Goal: Task Accomplishment & Management: Manage account settings

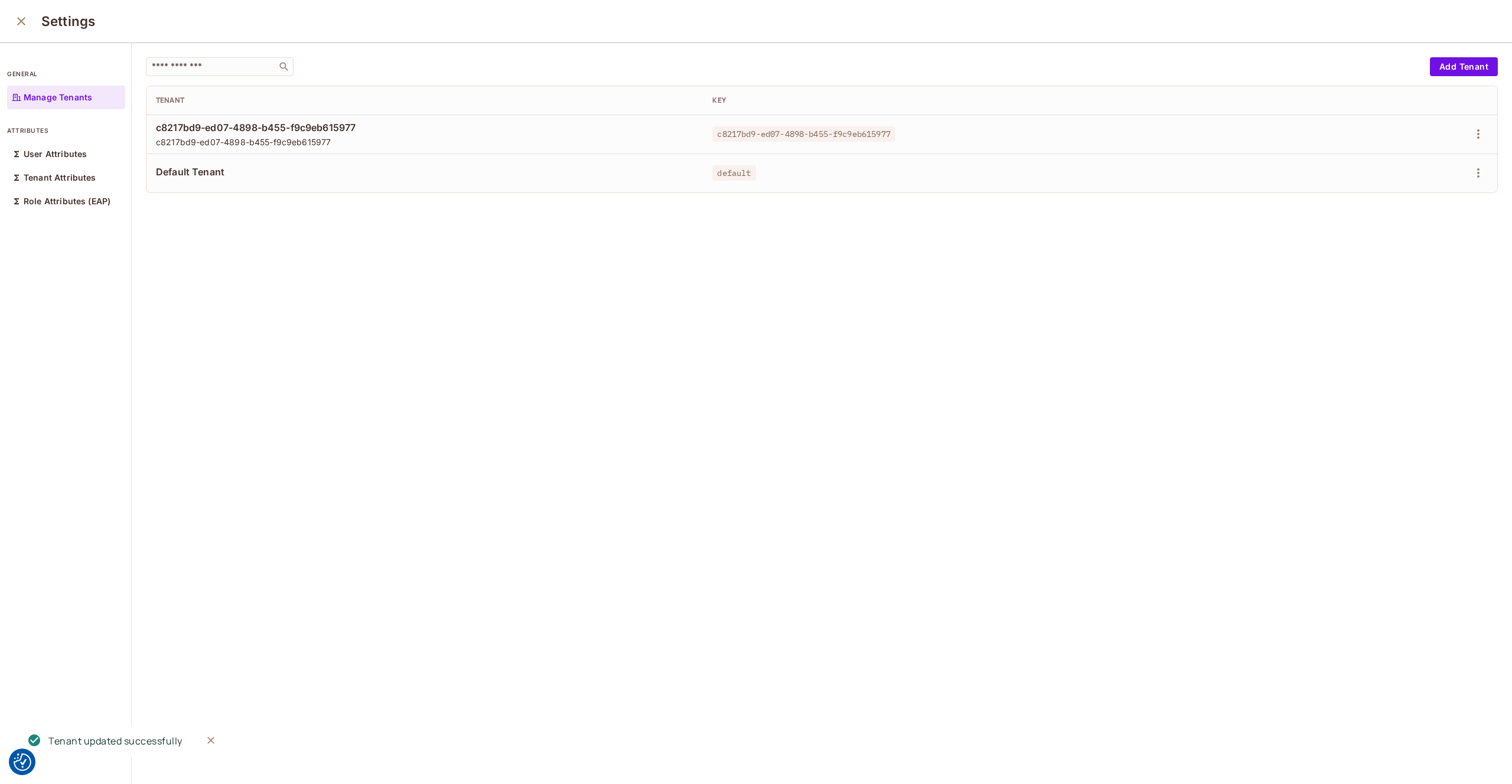
click at [16, 19] on icon "close" at bounding box center [21, 21] width 14 height 14
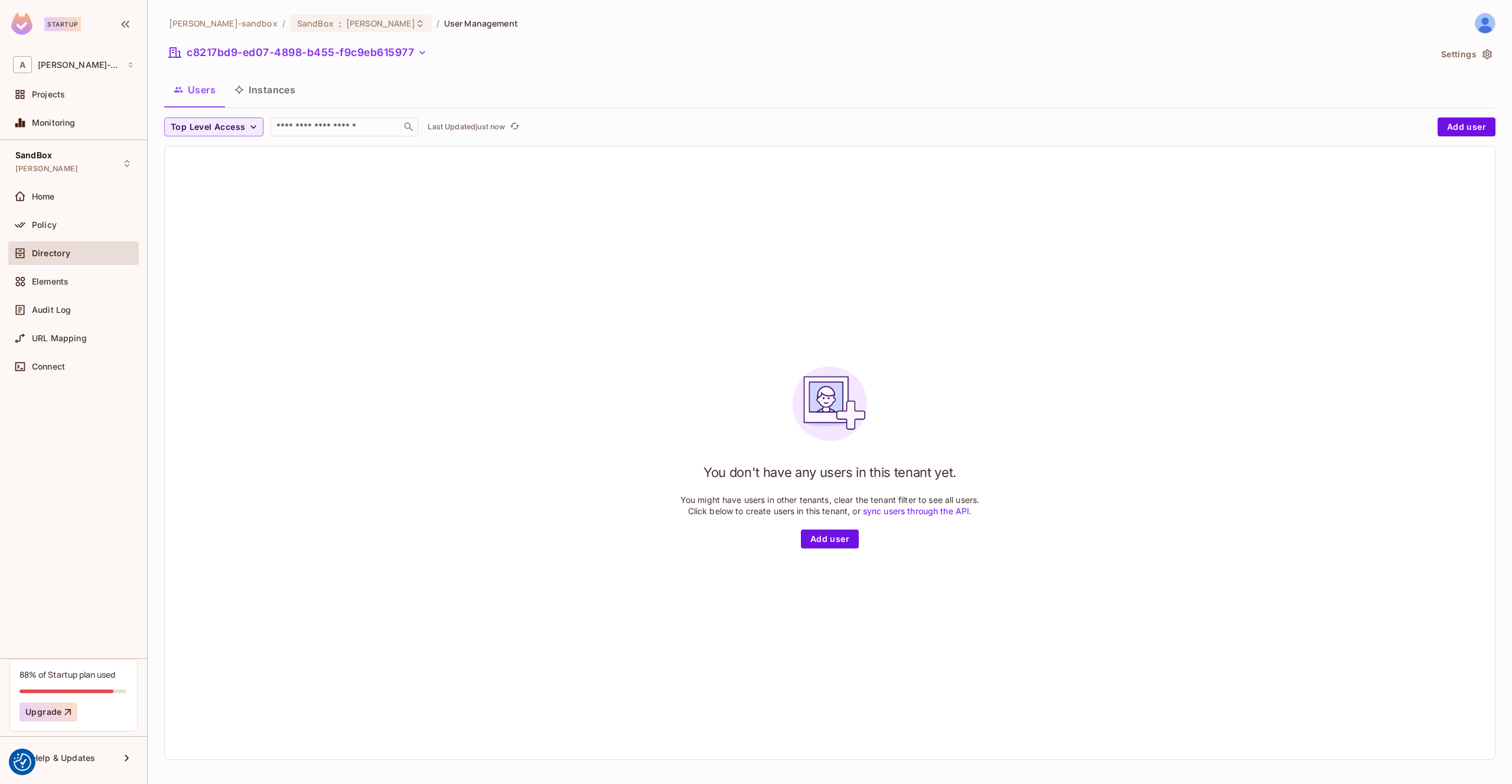
click at [269, 89] on button "Instances" at bounding box center [264, 89] width 80 height 30
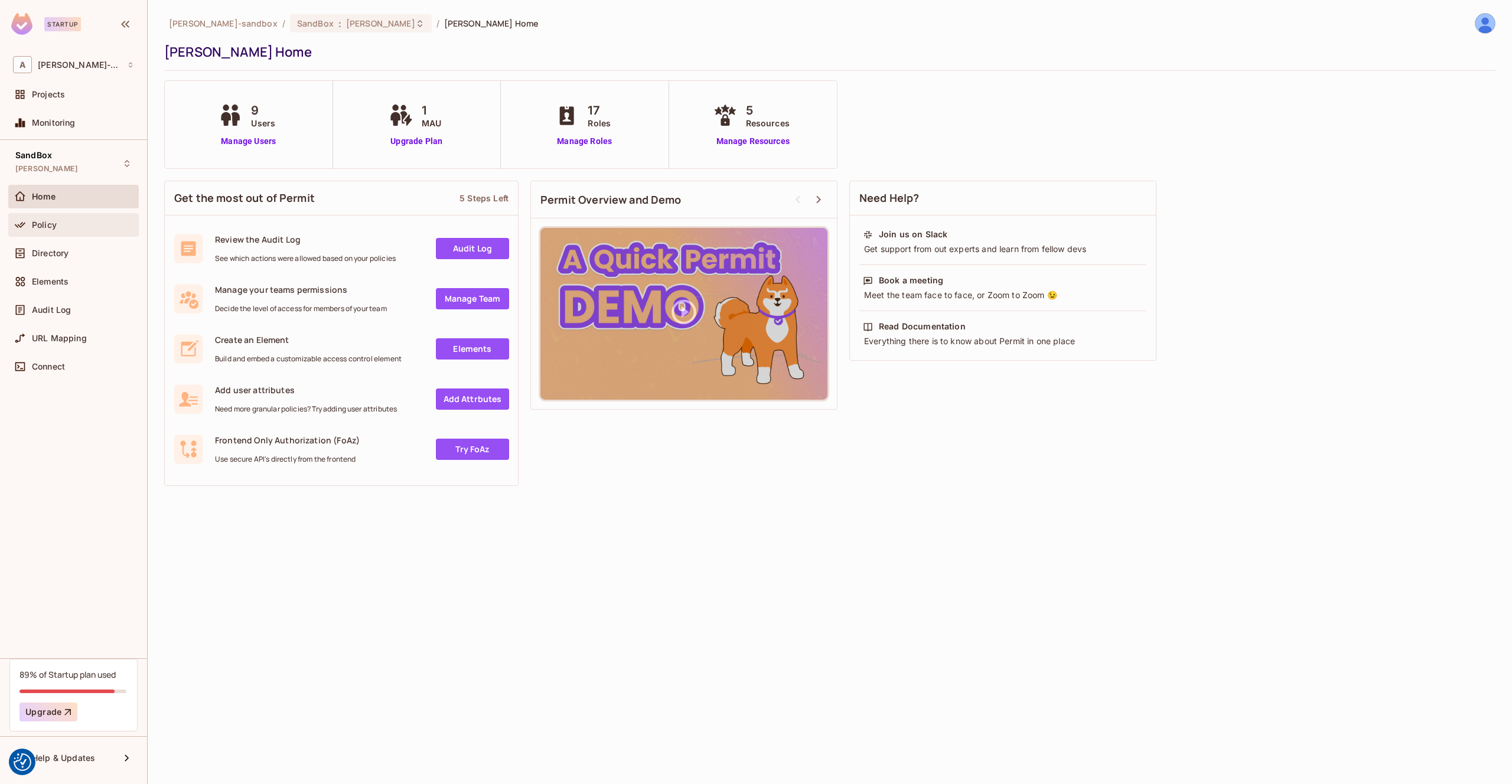
click at [75, 222] on div "Policy" at bounding box center [83, 225] width 102 height 10
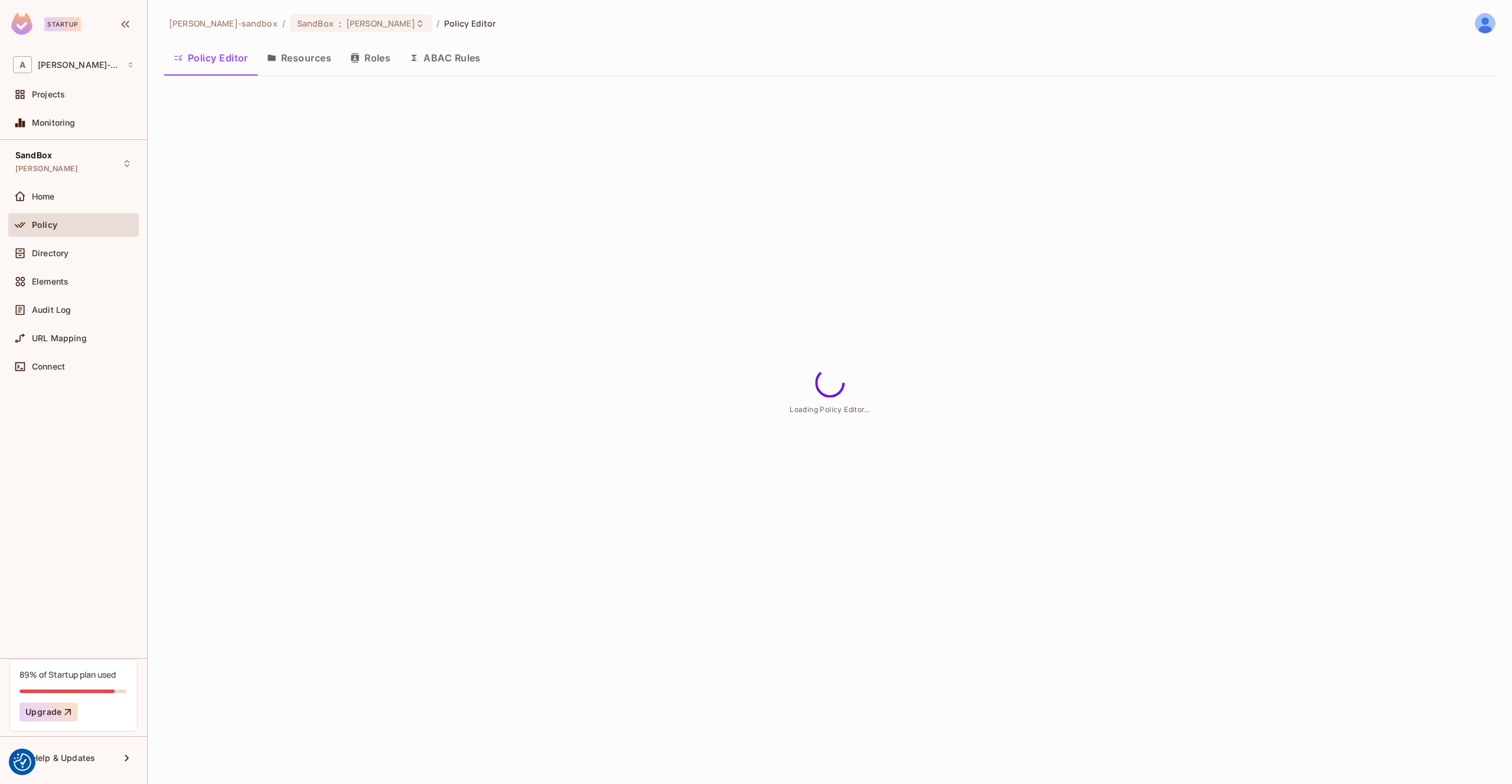
click at [295, 55] on button "Resources" at bounding box center [299, 58] width 83 height 30
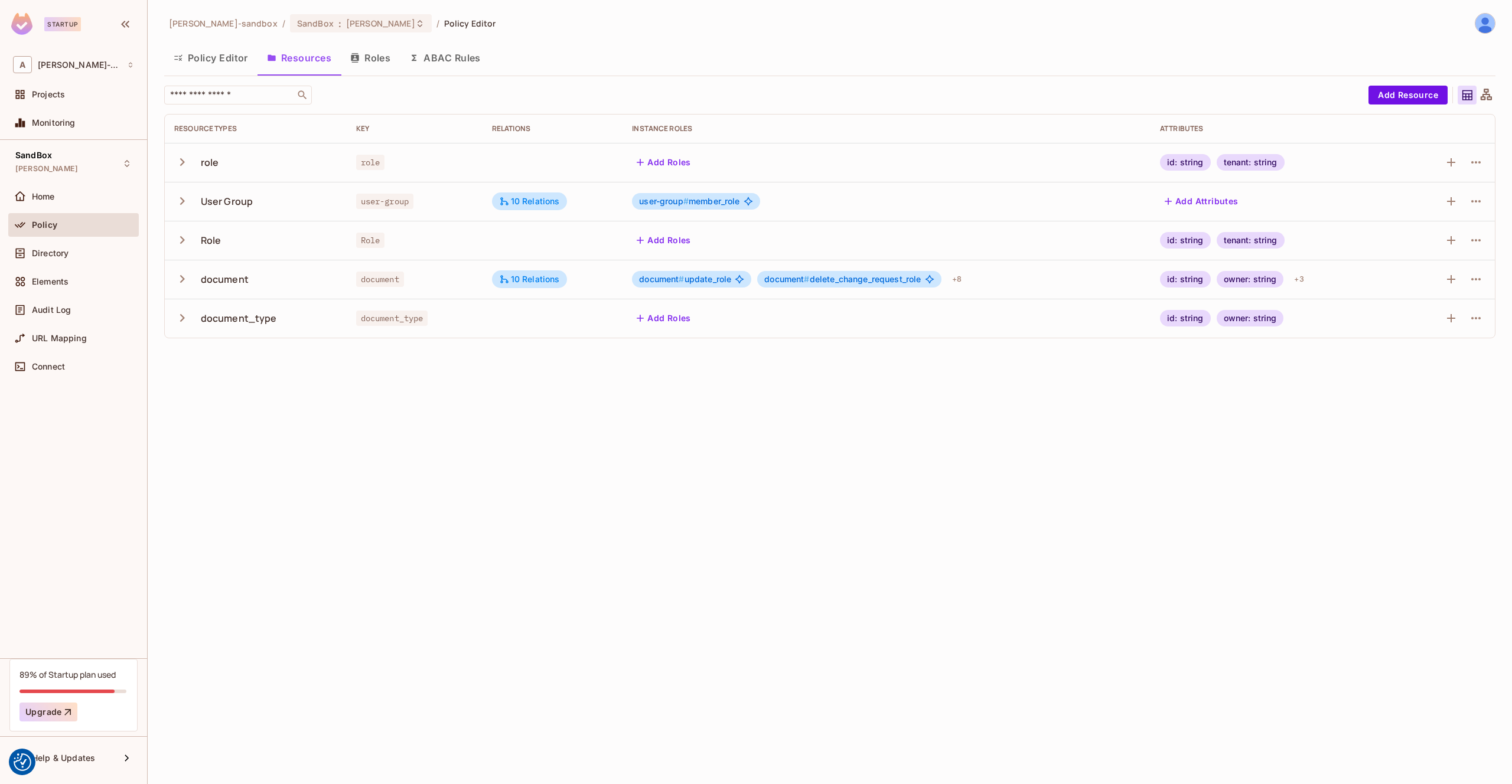
click at [355, 65] on button "Roles" at bounding box center [370, 58] width 59 height 30
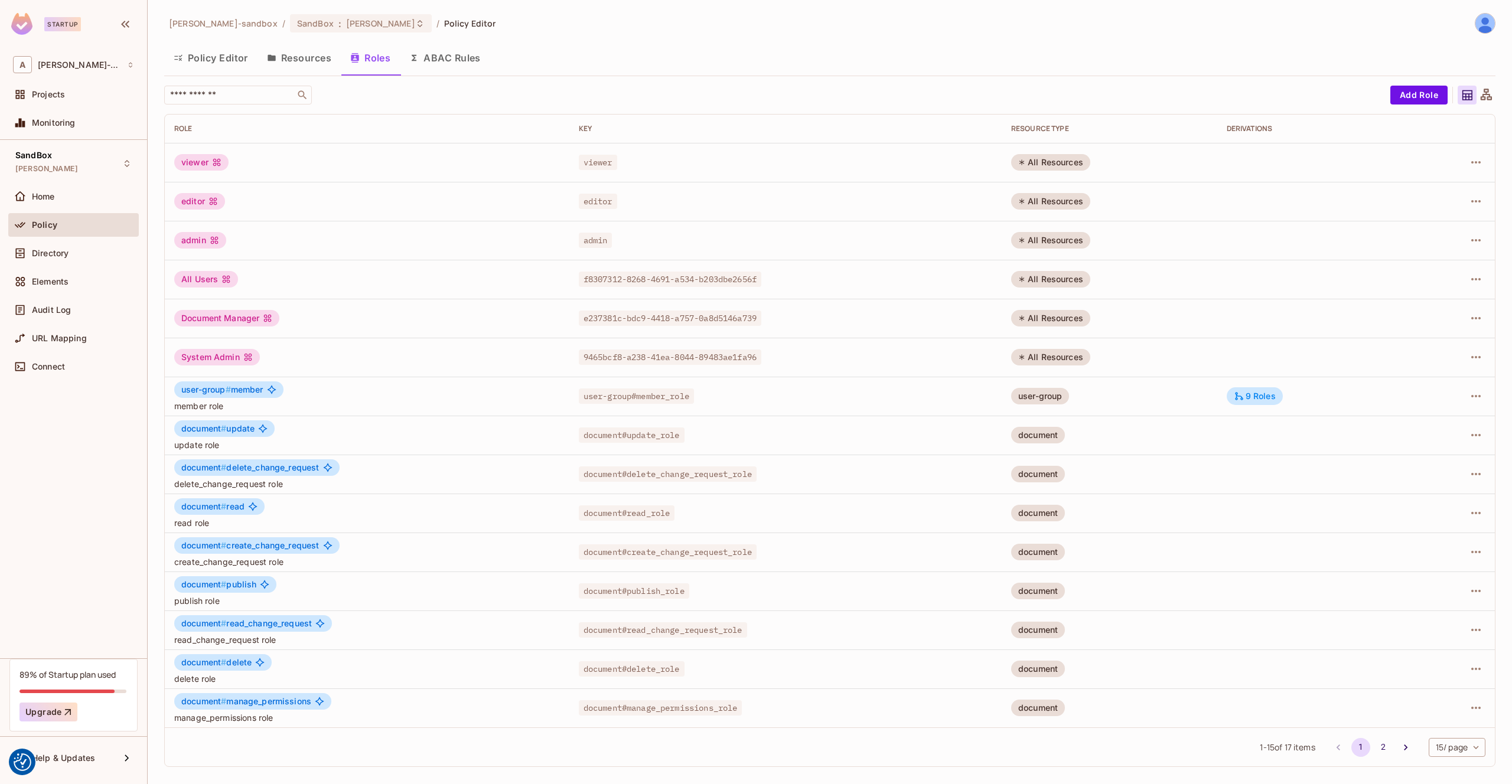
click at [440, 63] on button "ABAC Rules" at bounding box center [445, 58] width 91 height 30
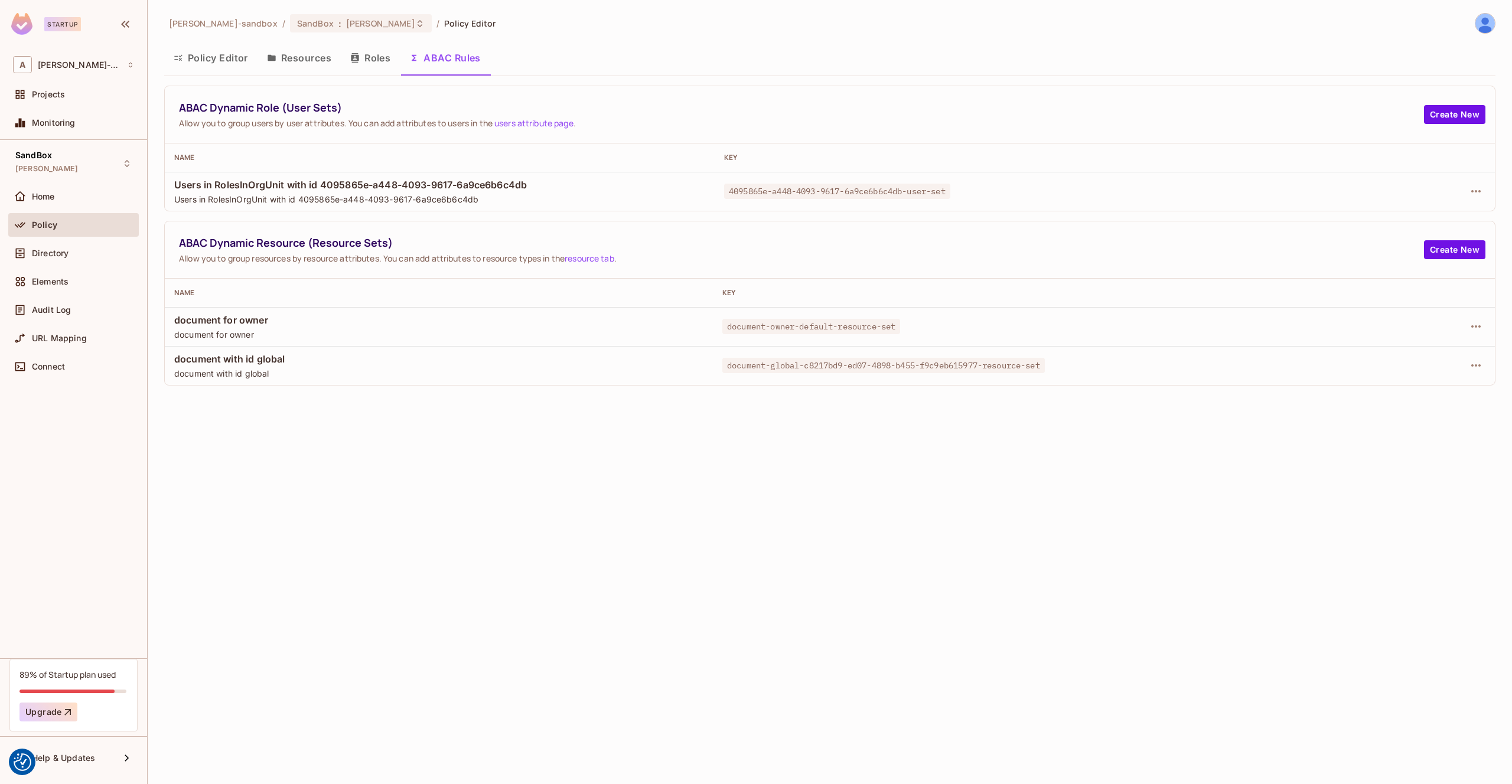
click at [369, 62] on button "Roles" at bounding box center [370, 58] width 59 height 30
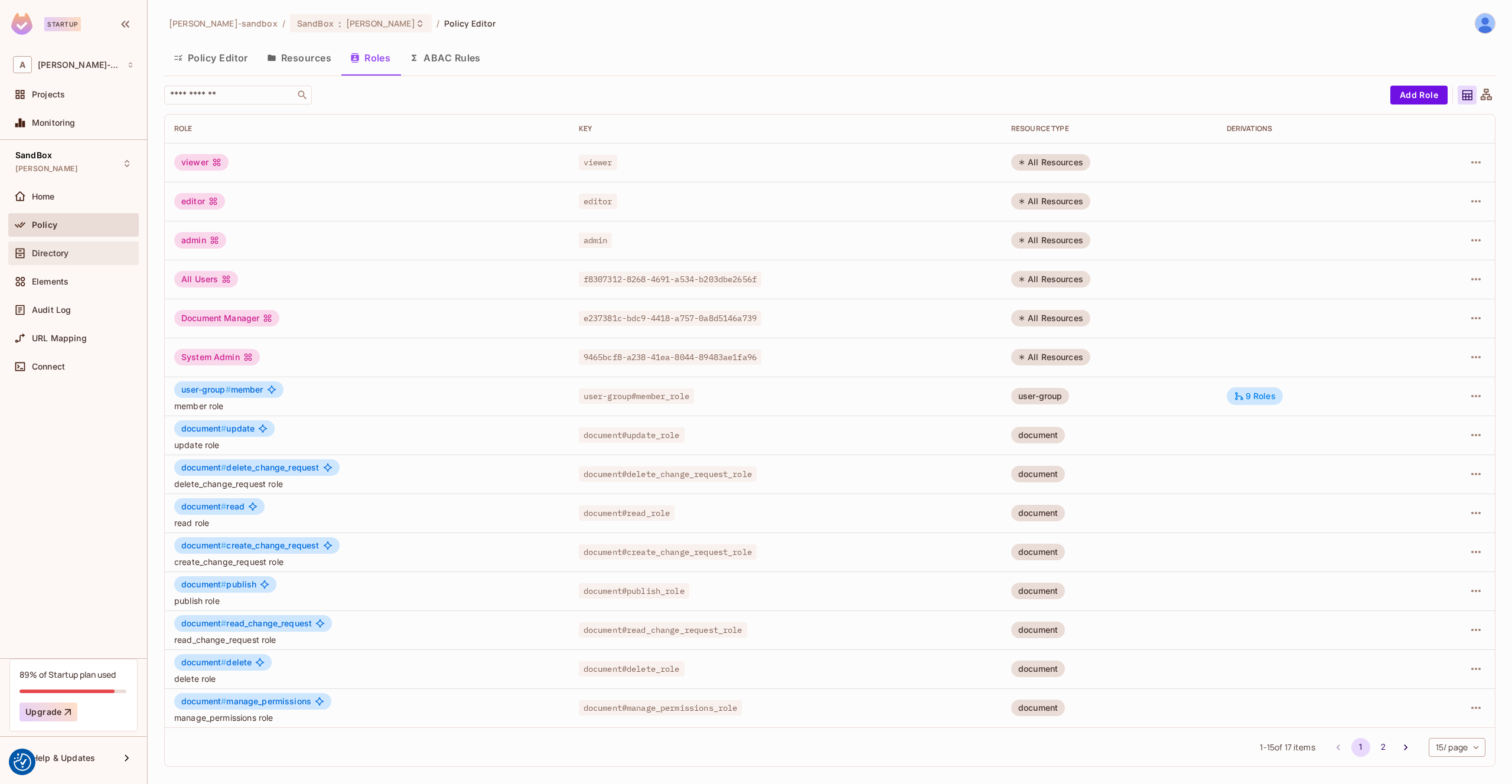
click at [70, 260] on div "Directory" at bounding box center [74, 253] width 131 height 24
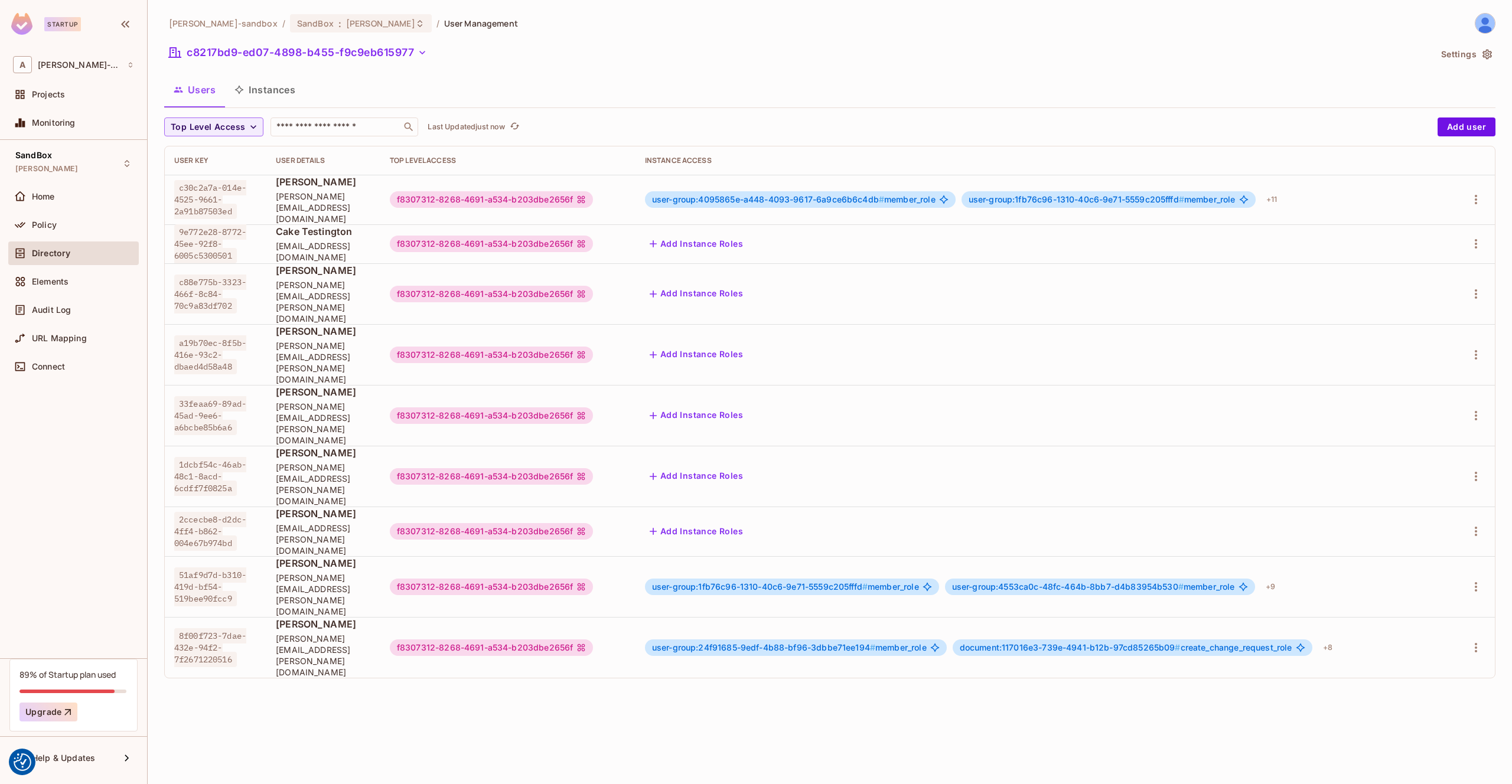
click at [283, 91] on button "Instances" at bounding box center [264, 89] width 80 height 30
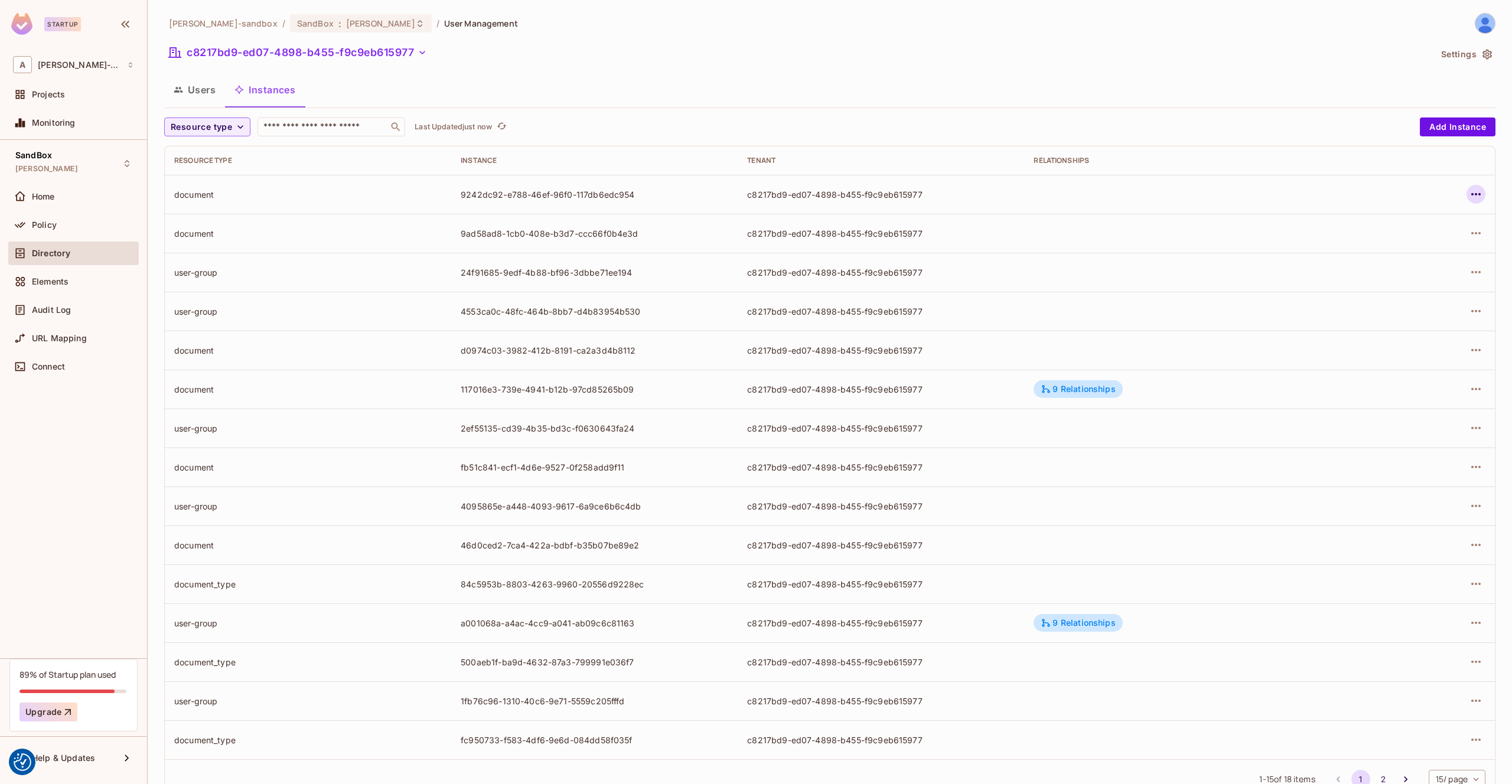
click at [1473, 190] on icon "button" at bounding box center [1476, 194] width 14 height 14
click at [1398, 244] on div "Edit Attributes" at bounding box center [1389, 247] width 58 height 12
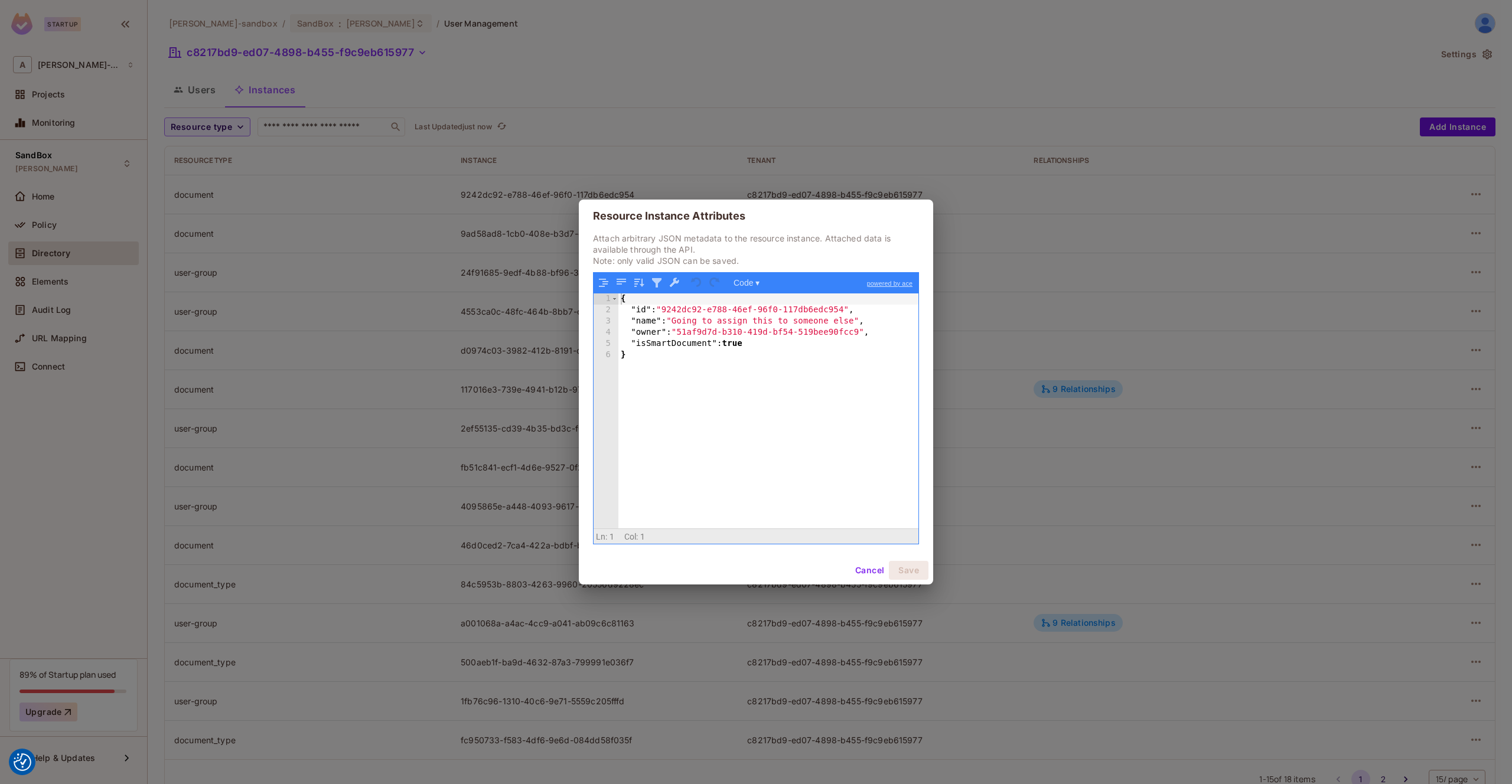
click at [778, 99] on div "Resource Instance Attributes Attach arbitrary JSON metadata to the resource ins…" at bounding box center [756, 392] width 1512 height 784
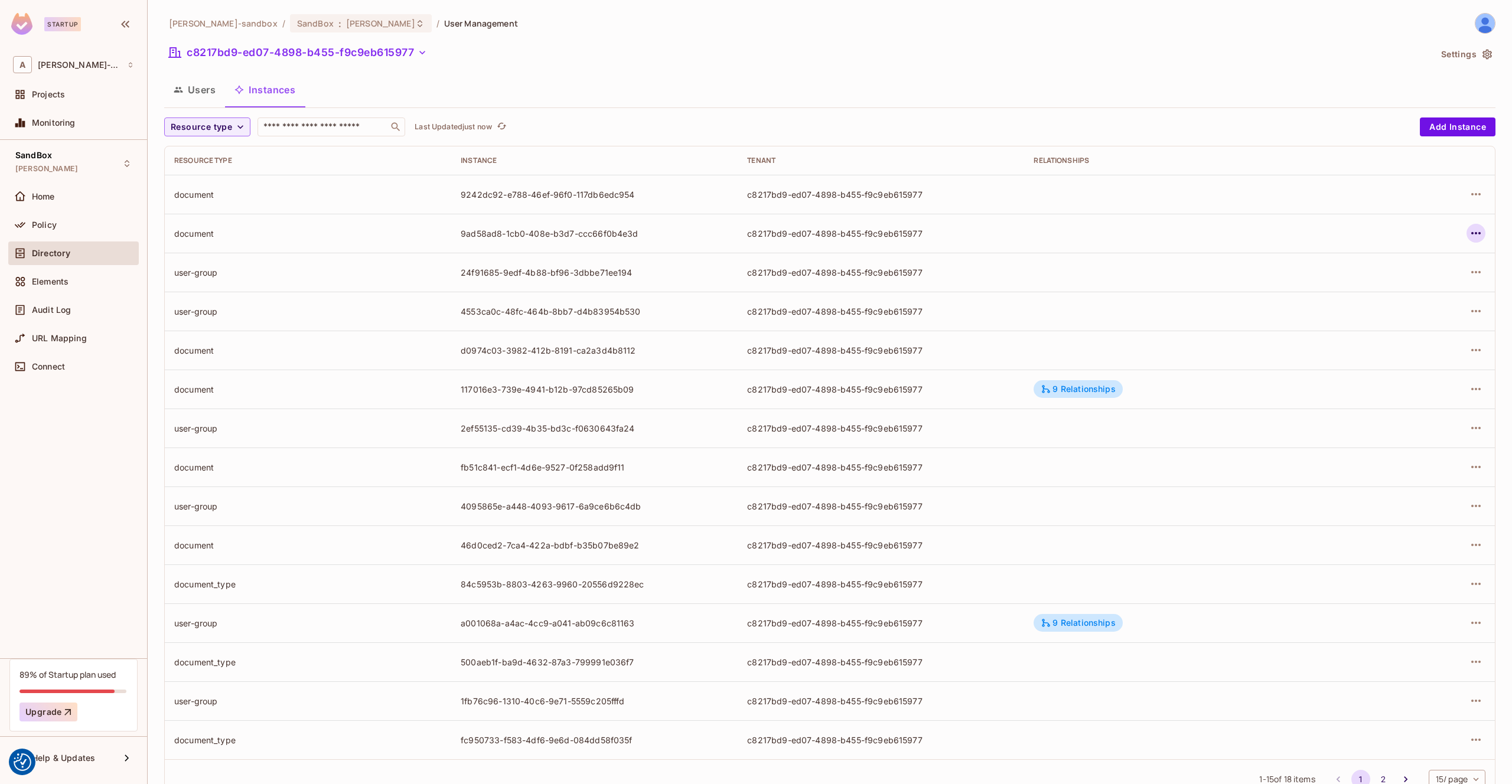
click at [1476, 235] on icon "button" at bounding box center [1476, 233] width 14 height 14
click at [863, 106] on div at bounding box center [756, 392] width 1512 height 784
click at [219, 130] on span "Resource type" at bounding box center [201, 127] width 61 height 15
drag, startPoint x: 207, startPoint y: 231, endPoint x: 263, endPoint y: 235, distance: 56.1
click at [207, 231] on span "document" at bounding box center [204, 230] width 61 height 11
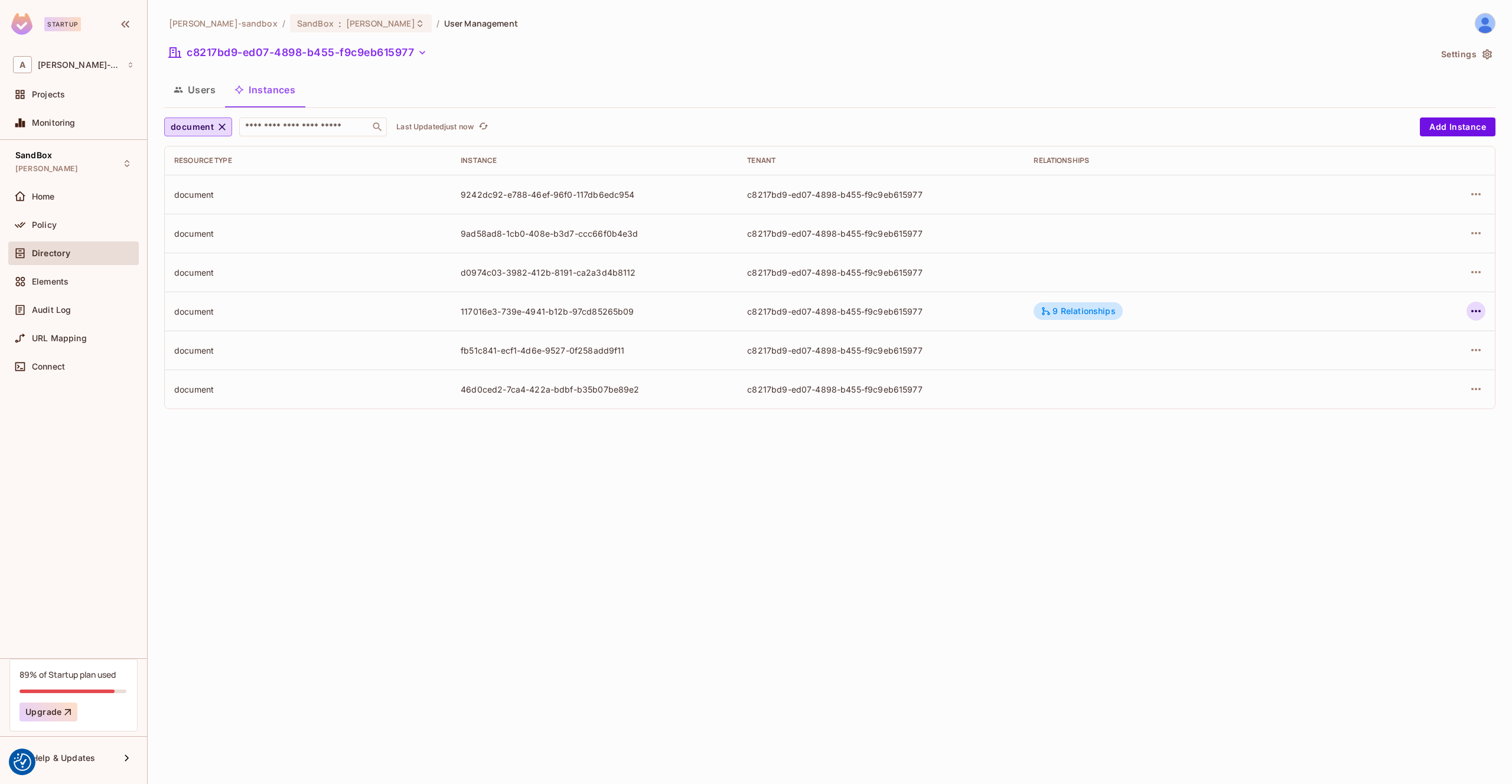
click at [1474, 313] on icon "button" at bounding box center [1476, 311] width 14 height 14
click at [1387, 364] on div "Edit Attributes" at bounding box center [1389, 364] width 58 height 12
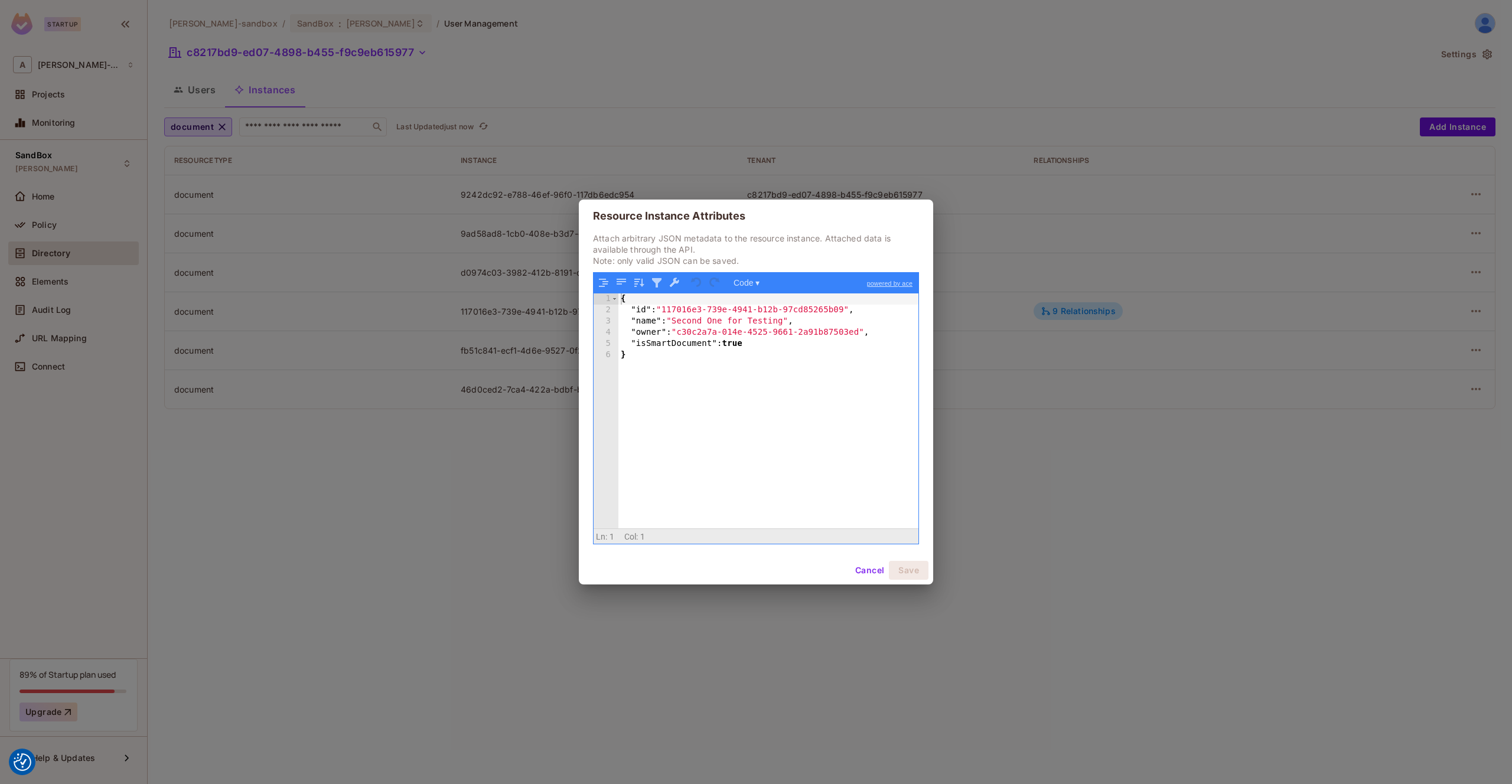
drag, startPoint x: 1374, startPoint y: 468, endPoint x: 1386, endPoint y: 465, distance: 12.4
click at [1374, 468] on div "Resource Instance Attributes Attach arbitrary JSON metadata to the resource ins…" at bounding box center [756, 392] width 1512 height 784
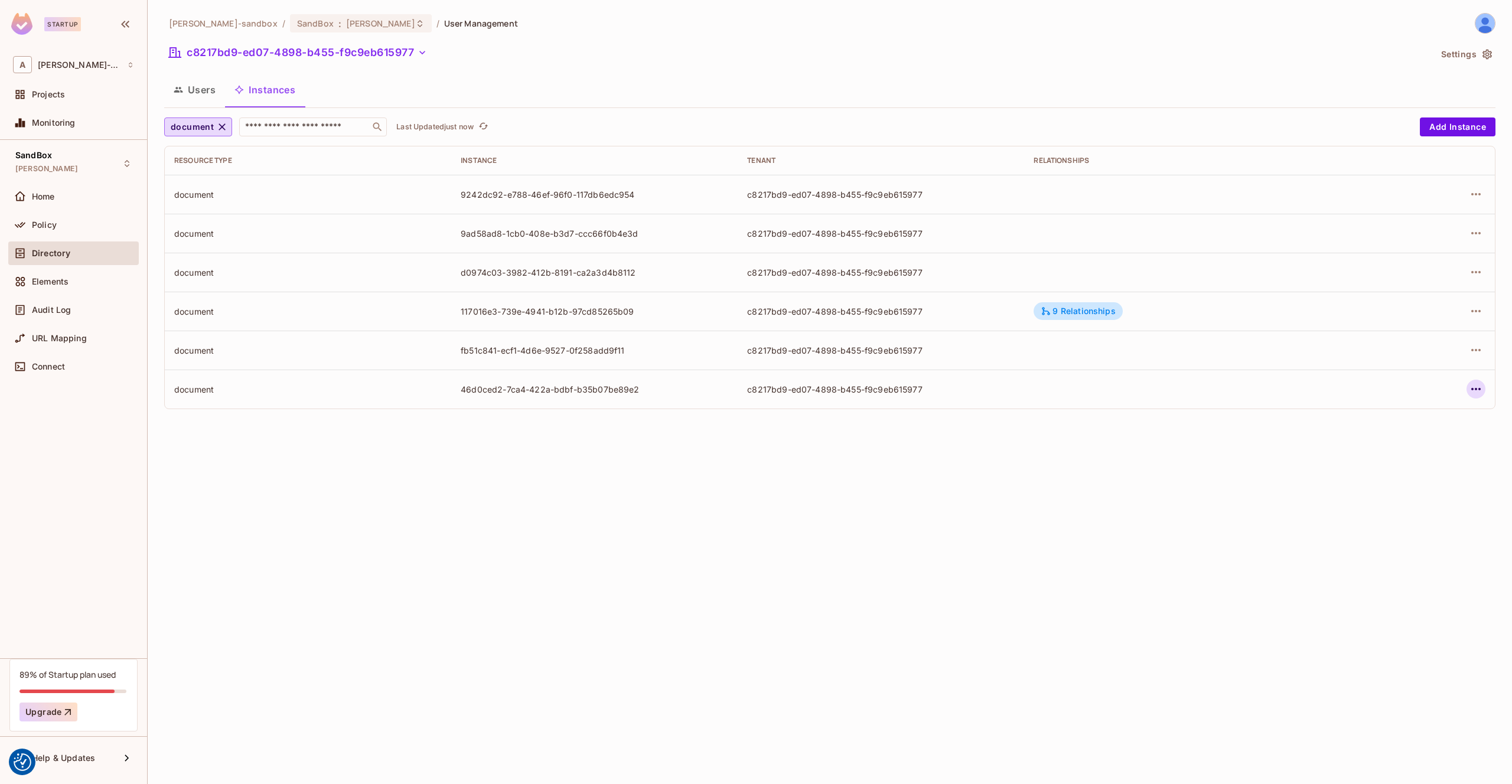
click at [1478, 390] on icon "button" at bounding box center [1476, 389] width 14 height 14
click at [1360, 440] on div "Edit Attributes" at bounding box center [1389, 441] width 58 height 12
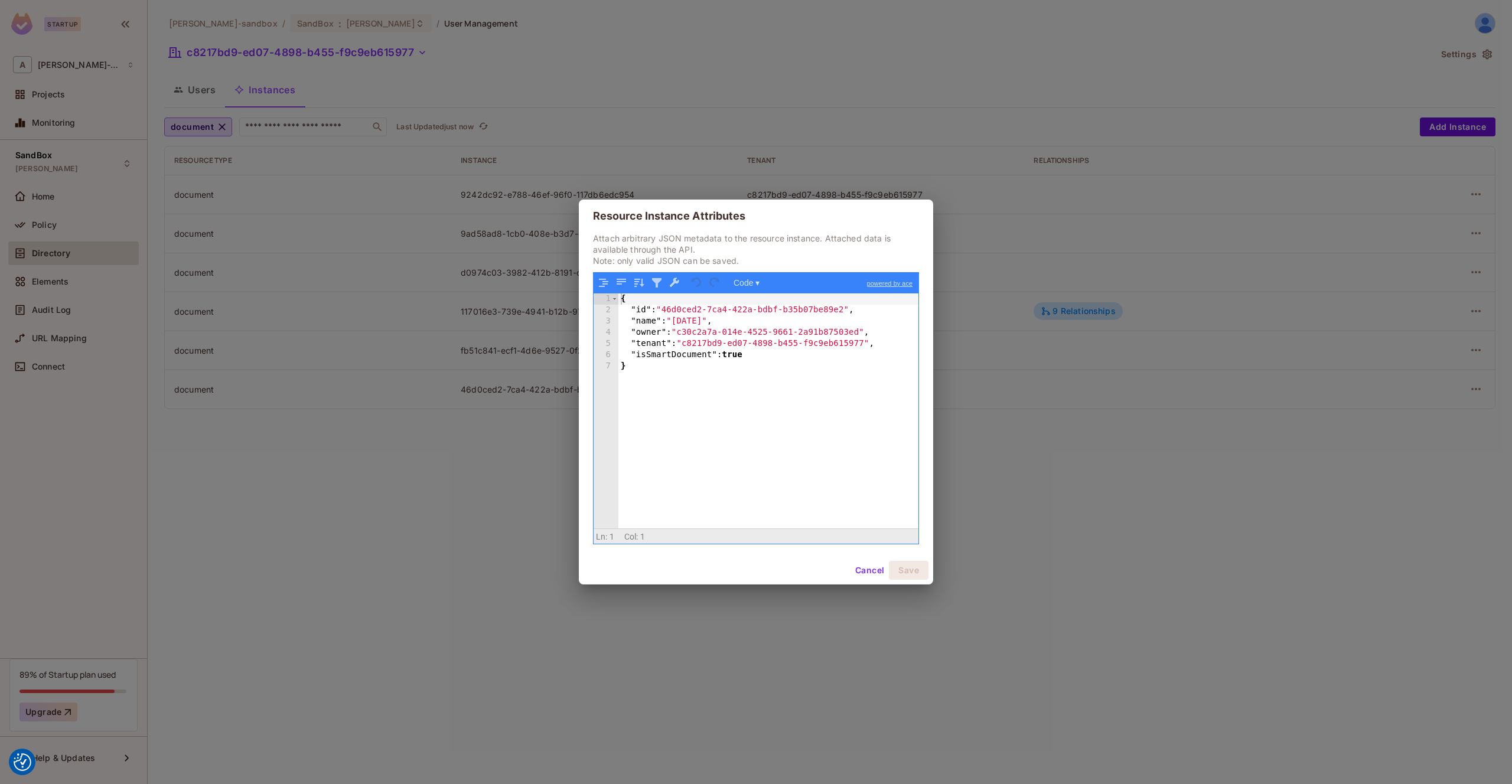
click at [1123, 503] on div "Resource Instance Attributes Attach arbitrary JSON metadata to the resource ins…" at bounding box center [756, 392] width 1512 height 784
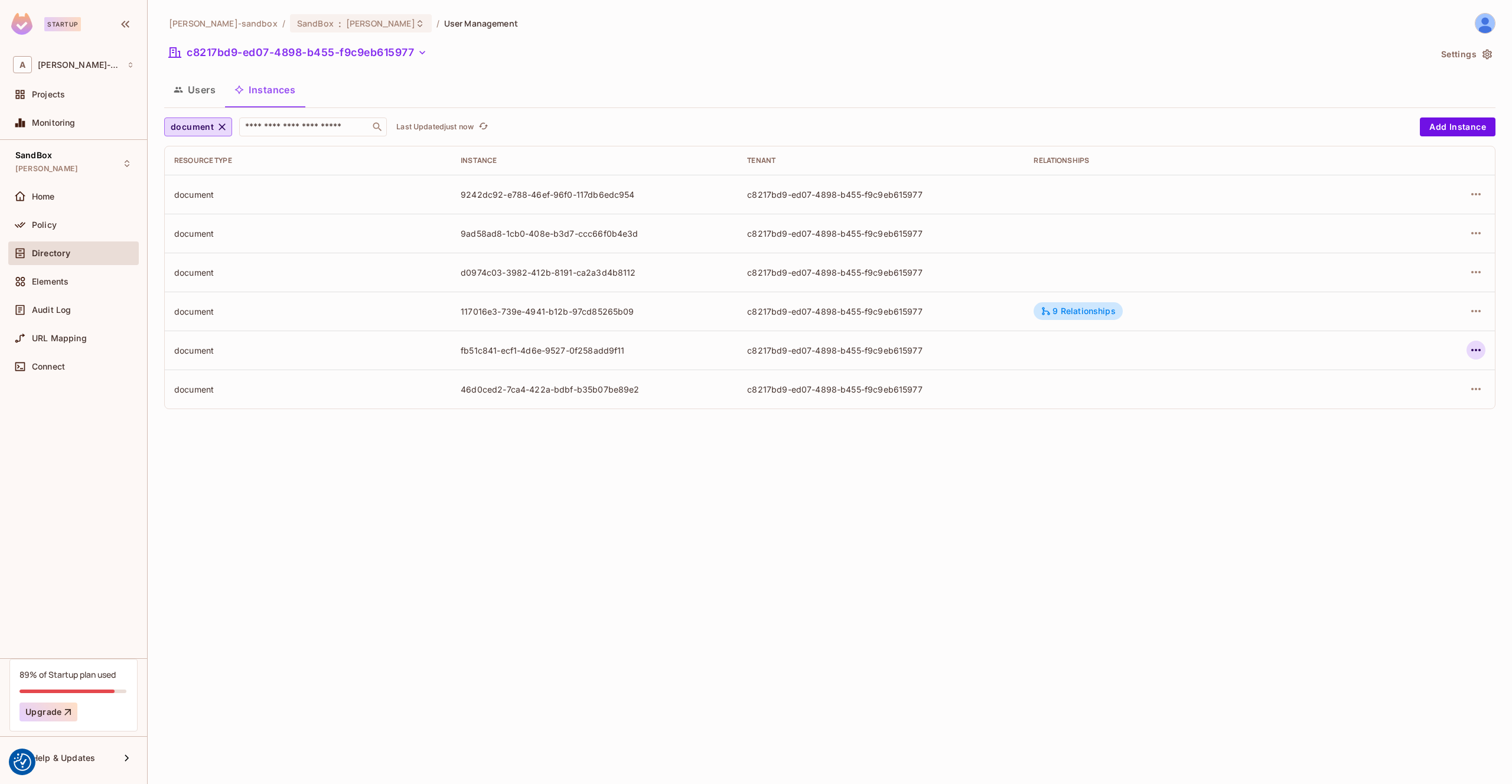
click at [1480, 348] on icon "button" at bounding box center [1476, 350] width 14 height 14
click at [1401, 399] on div "Edit Attributes" at bounding box center [1389, 403] width 58 height 12
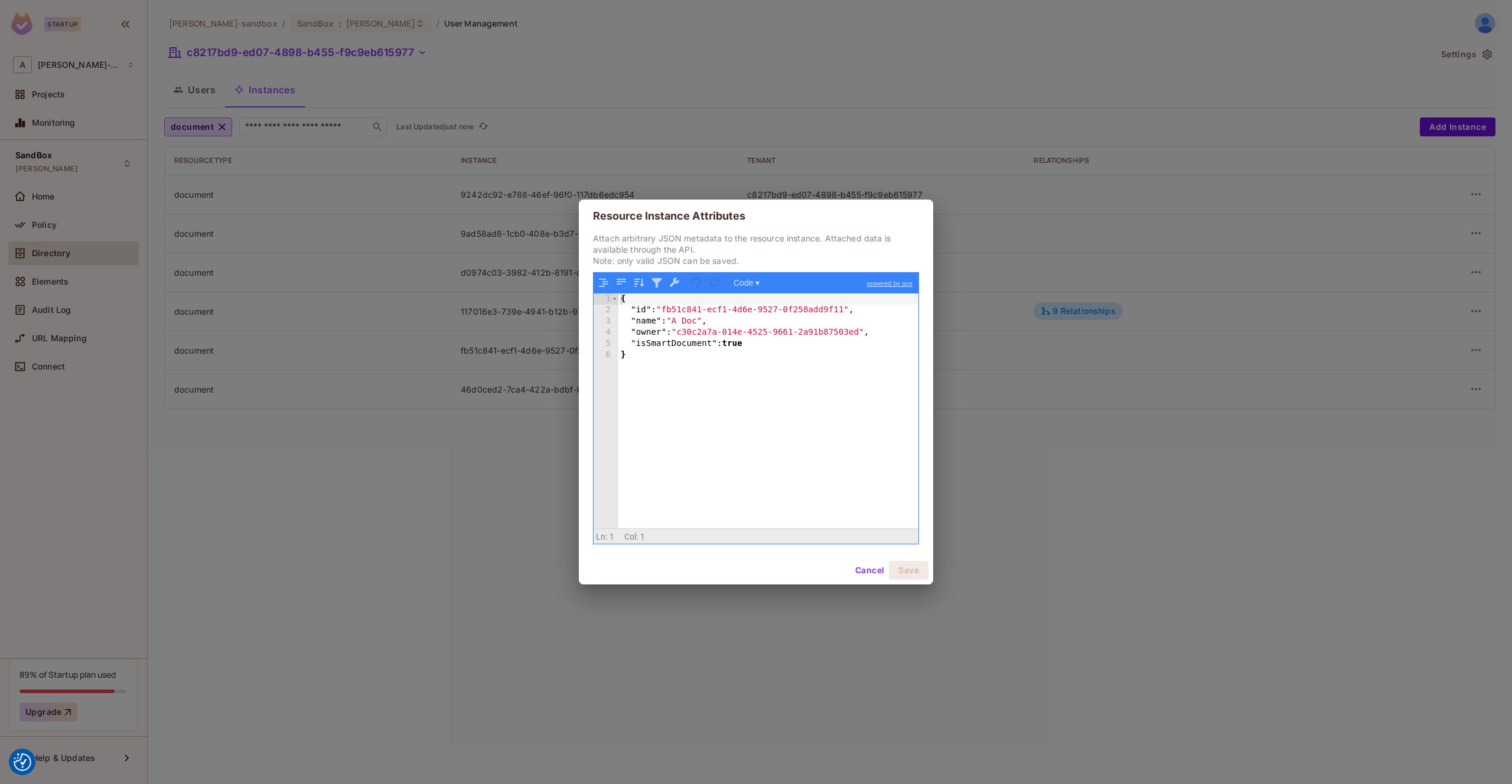
click at [1219, 423] on div "Resource Instance Attributes Attach arbitrary JSON metadata to the resource ins…" at bounding box center [756, 392] width 1512 height 784
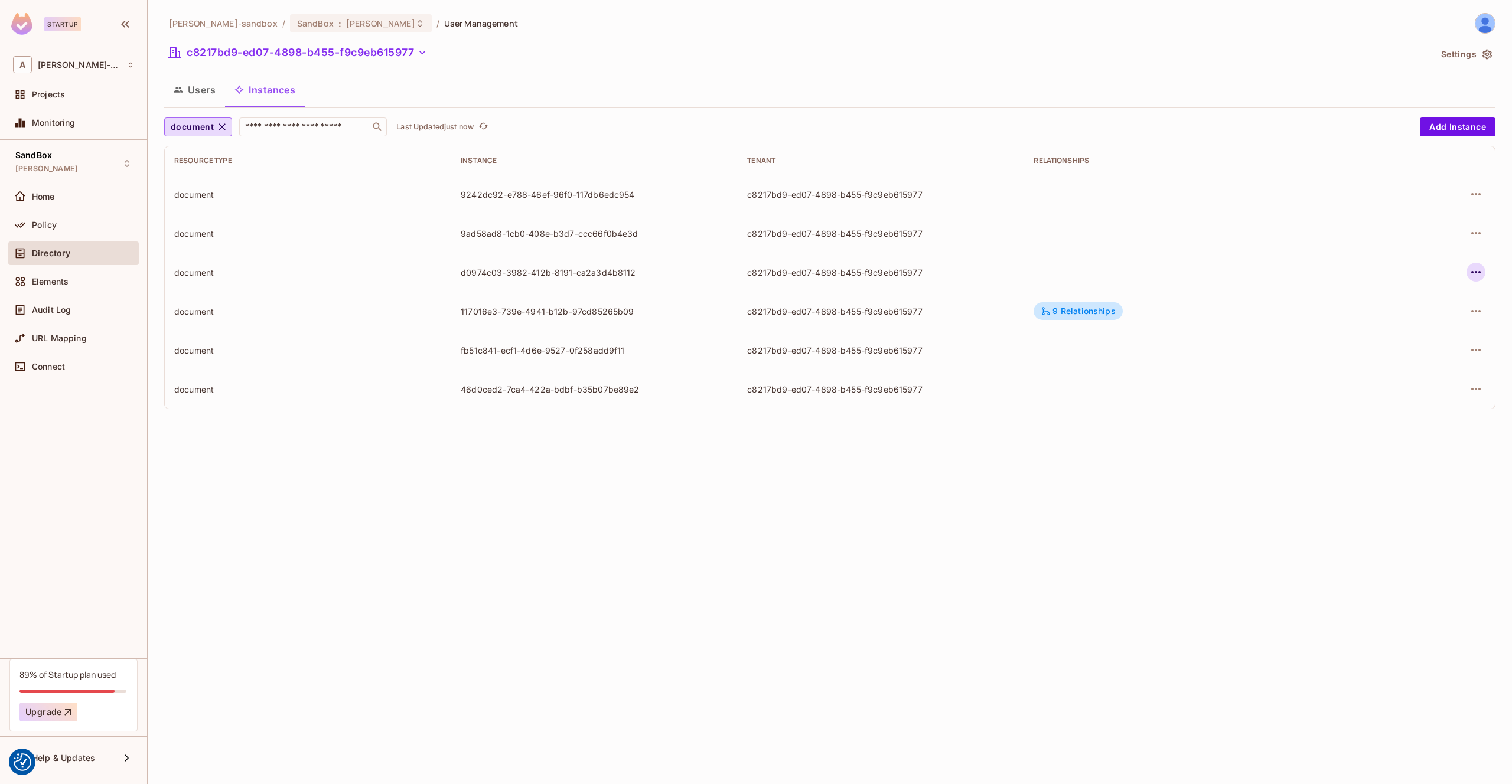
click at [1481, 271] on icon "button" at bounding box center [1476, 272] width 14 height 14
click at [1387, 319] on div "Edit Attributes" at bounding box center [1389, 325] width 58 height 12
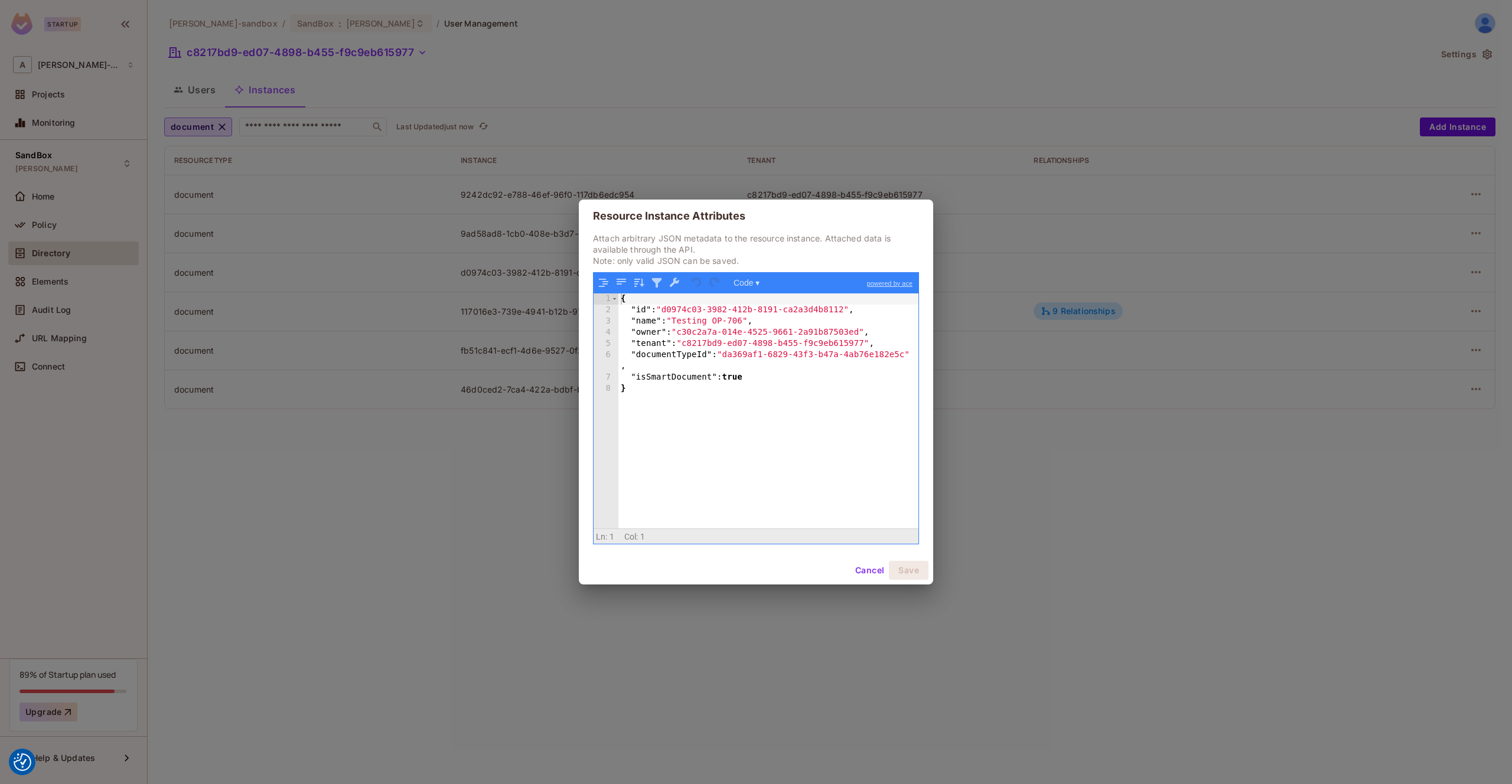
click at [1264, 295] on div "Resource Instance Attributes Attach arbitrary JSON metadata to the resource ins…" at bounding box center [756, 392] width 1512 height 784
